Goal: Submit feedback/report problem: Submit feedback/report problem

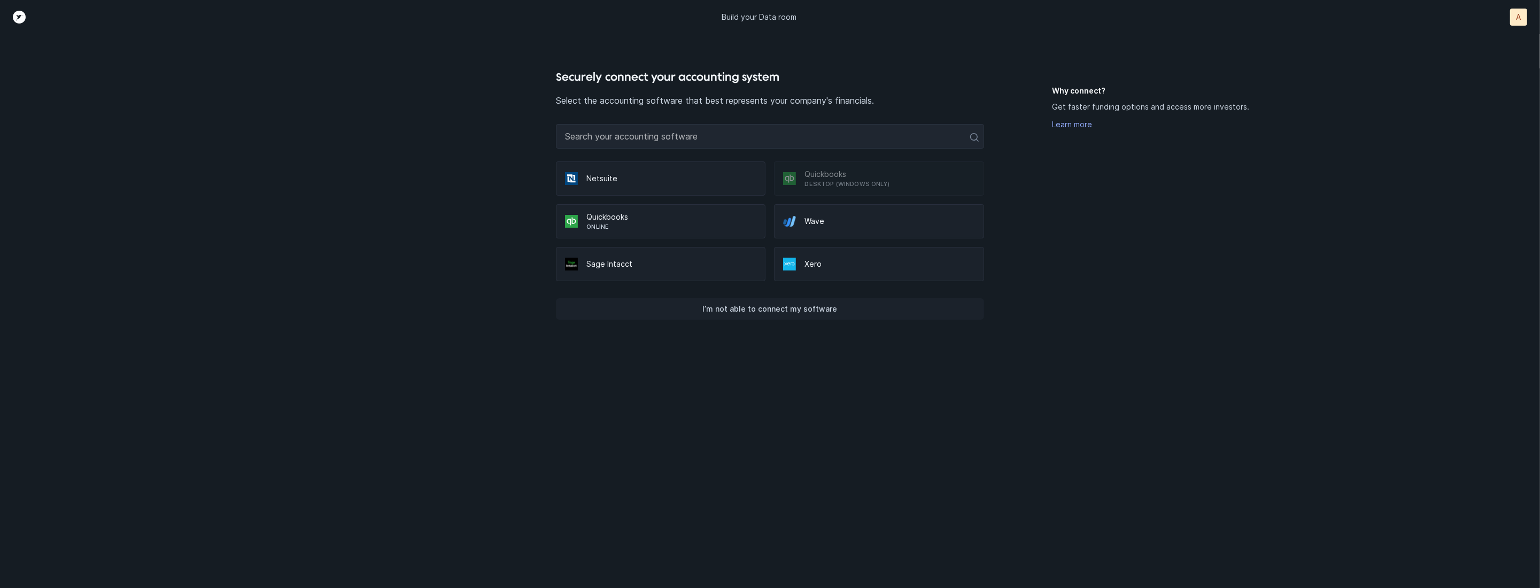
click at [815, 306] on p "I’m not able to connect my software" at bounding box center [770, 309] width 135 height 13
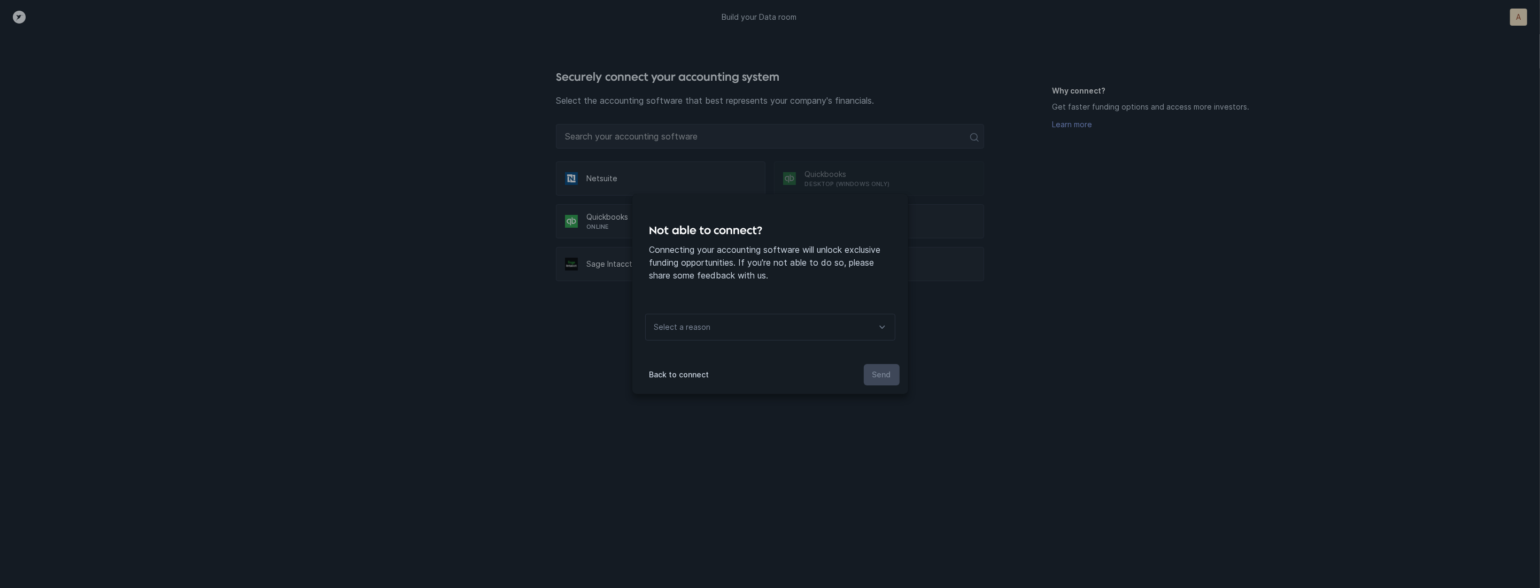
click at [714, 332] on div "Select a reason" at bounding box center [682, 327] width 72 height 26
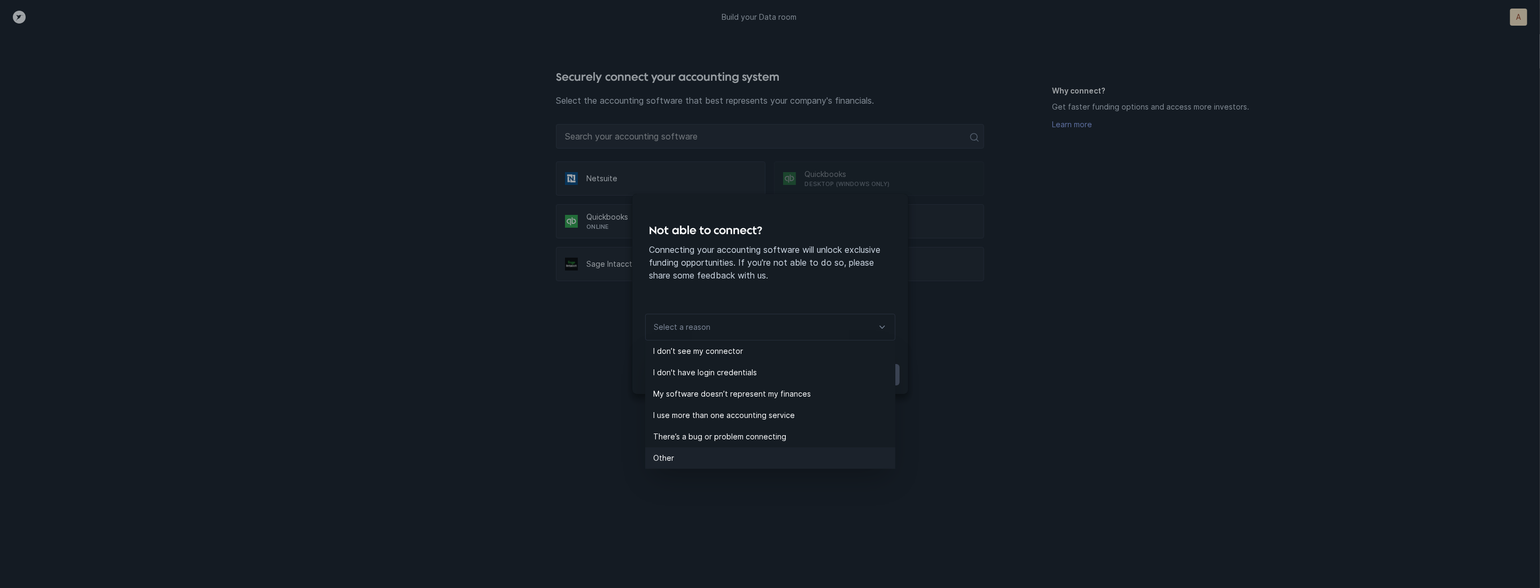
click at [690, 454] on p "Other" at bounding box center [775, 458] width 242 height 13
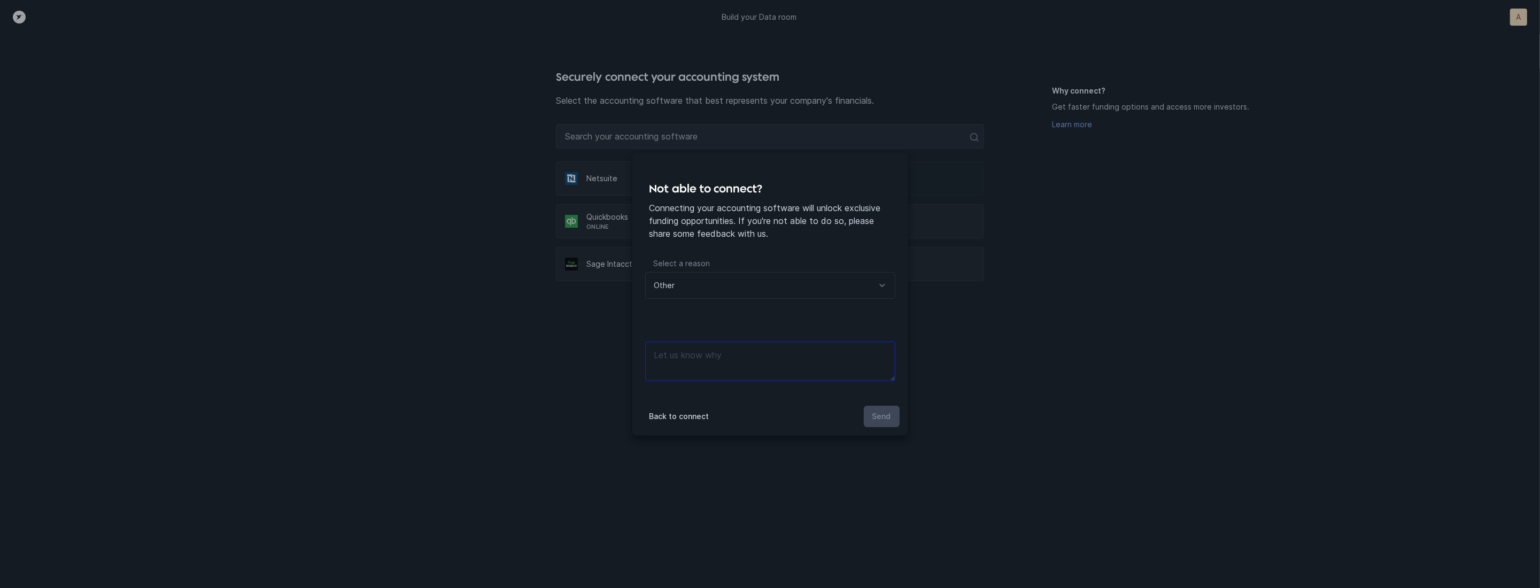
click at [762, 353] on textarea at bounding box center [770, 362] width 250 height 40
type textarea "files"
click at [892, 419] on button "Send" at bounding box center [882, 416] width 36 height 21
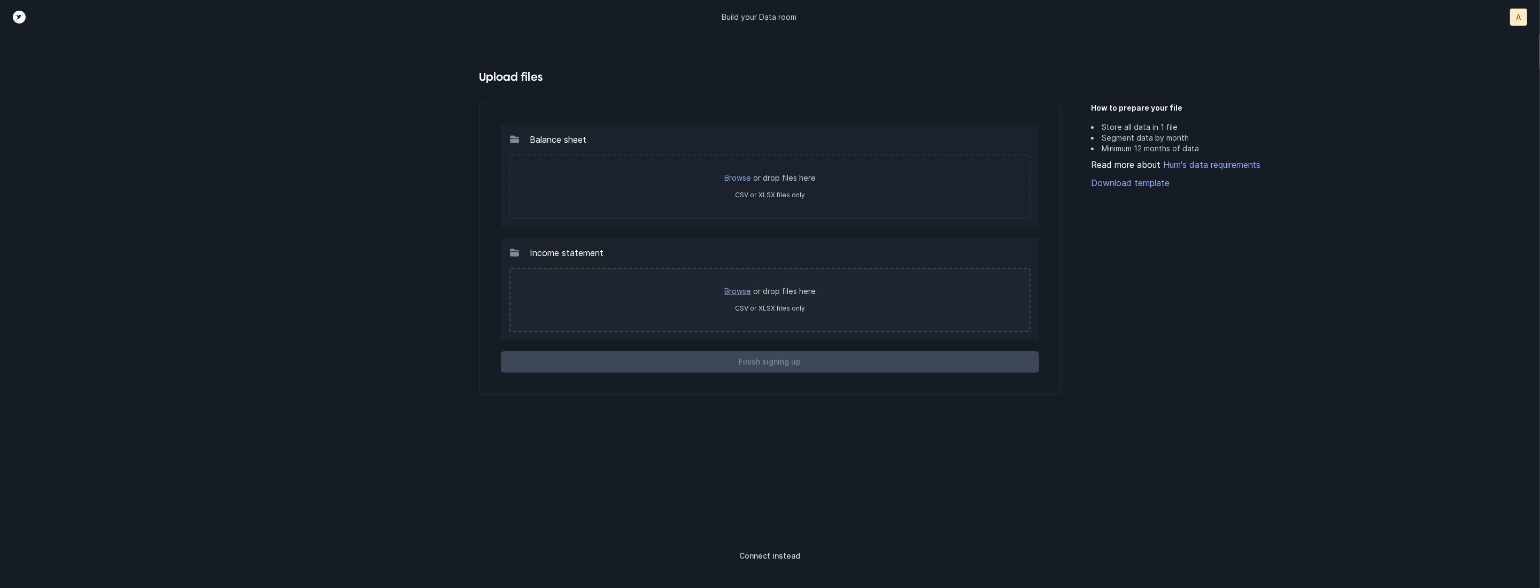
click at [745, 287] on link "Browse" at bounding box center [737, 291] width 27 height 9
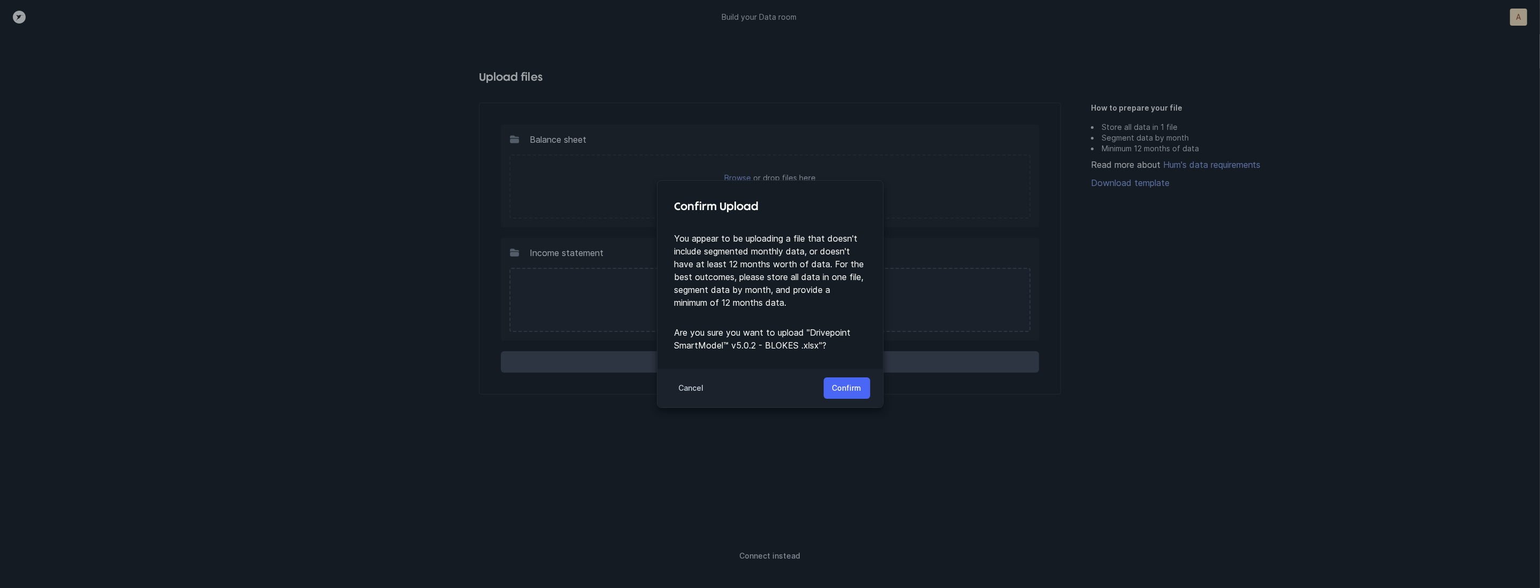
click at [845, 385] on p "Confirm" at bounding box center [846, 388] width 29 height 13
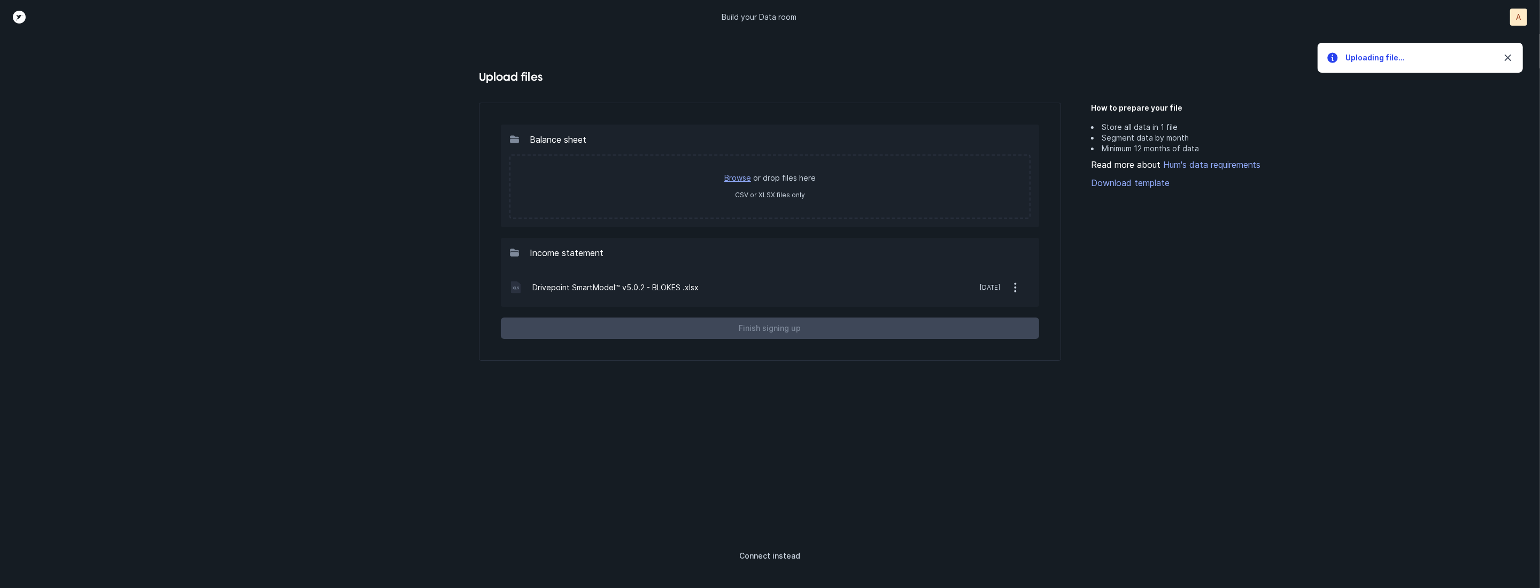
click at [747, 178] on link "Browse" at bounding box center [737, 177] width 27 height 9
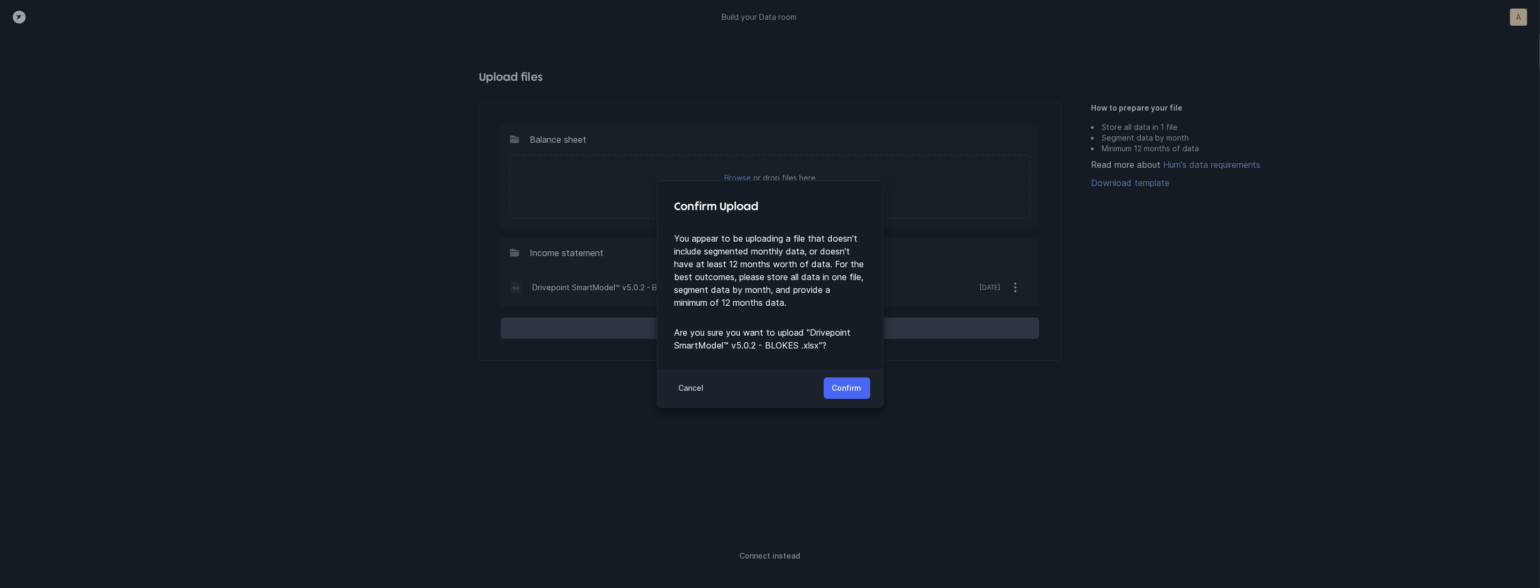
click at [852, 382] on p "Confirm" at bounding box center [846, 388] width 29 height 13
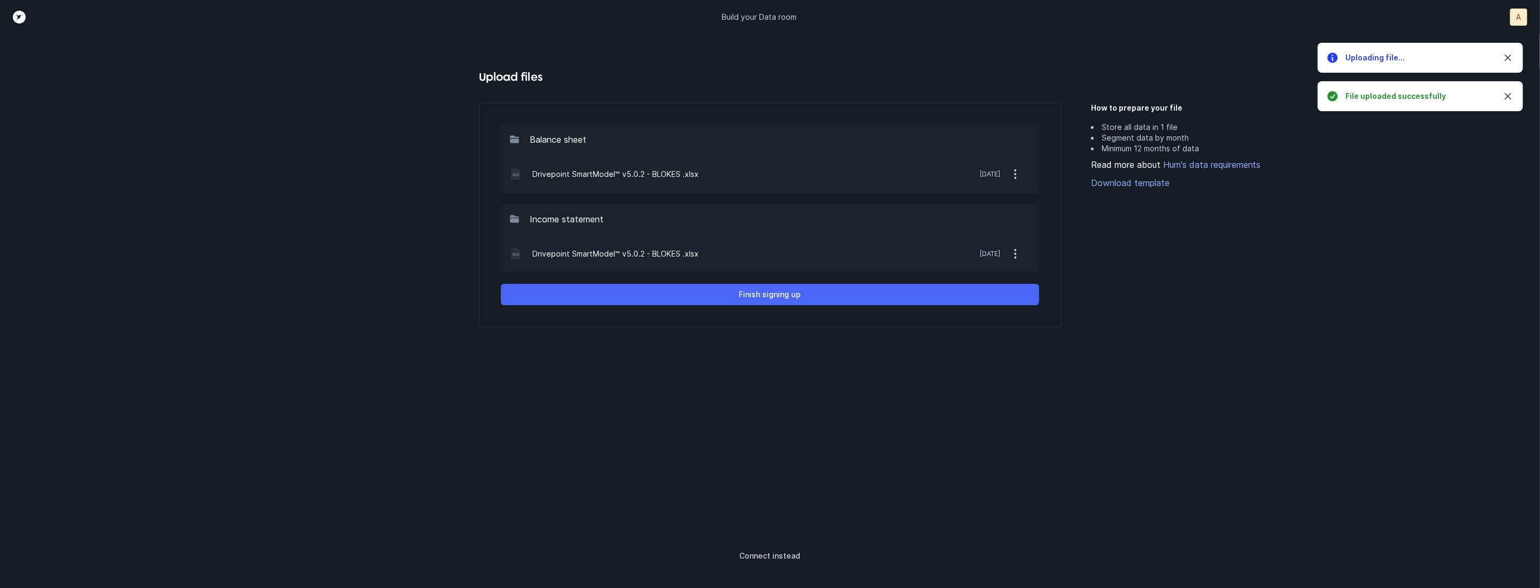
click at [872, 299] on button "Finish signing up" at bounding box center [770, 294] width 538 height 21
